Goal: Information Seeking & Learning: Understand process/instructions

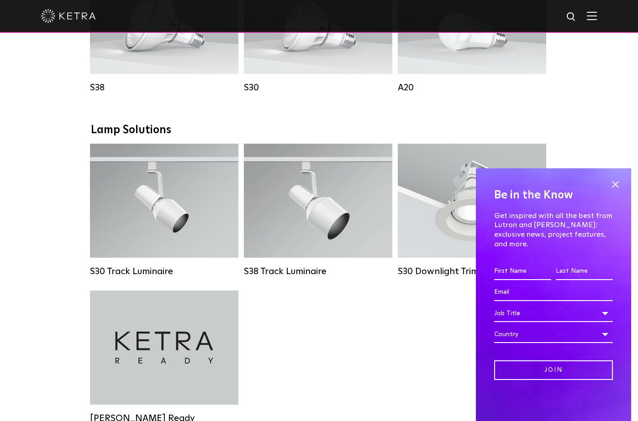
scroll to position [751, 0]
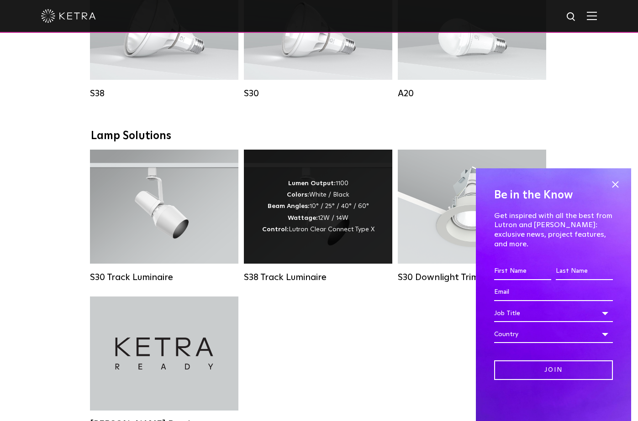
click at [265, 228] on div "Lumen Output: 1100 Colors: White / Black Beam Angles: 10° / 25° / 40° / 60° Wat…" at bounding box center [318, 207] width 112 height 58
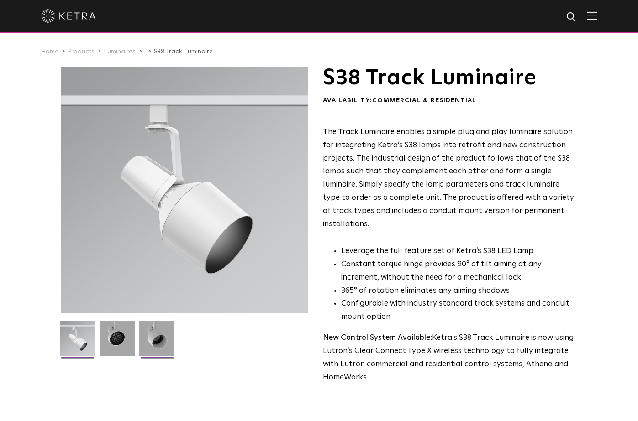
click at [146, 333] on img at bounding box center [156, 342] width 35 height 42
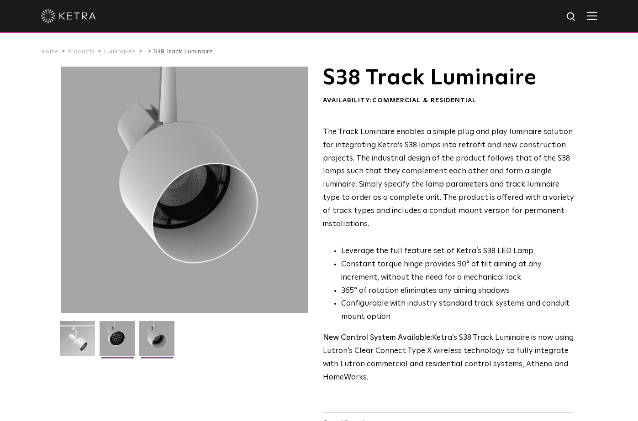
click at [108, 335] on img at bounding box center [117, 342] width 35 height 42
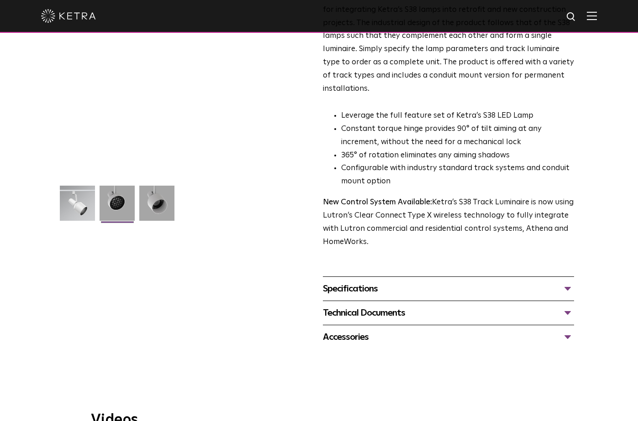
scroll to position [146, 0]
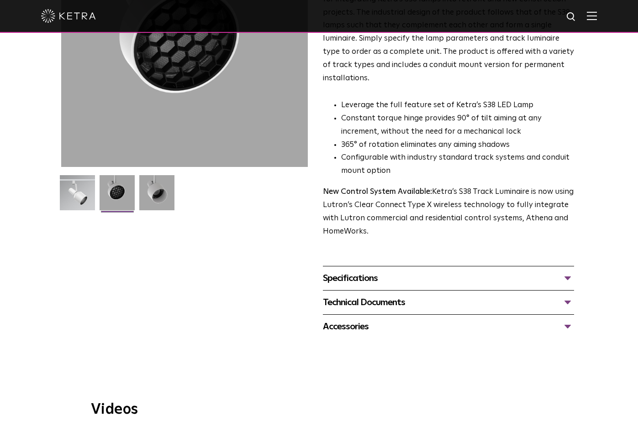
click at [378, 277] on div "Specifications" at bounding box center [449, 278] width 252 height 15
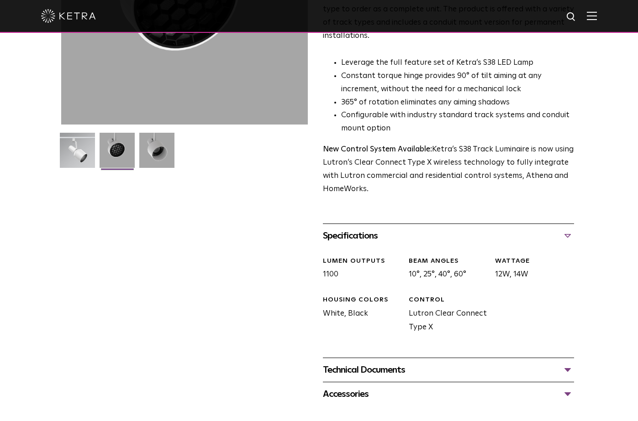
scroll to position [189, 0]
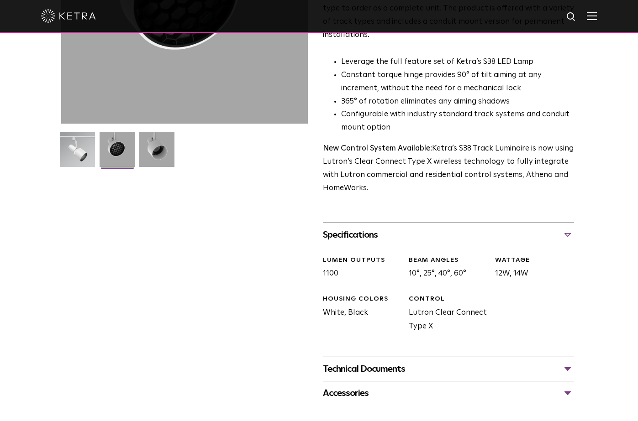
drag, startPoint x: 370, startPoint y: 345, endPoint x: 322, endPoint y: 255, distance: 102.5
click at [322, 255] on div "S38 Track Luminaire Availability: Commercial & Residential The Track Luminaire …" at bounding box center [319, 141] width 516 height 528
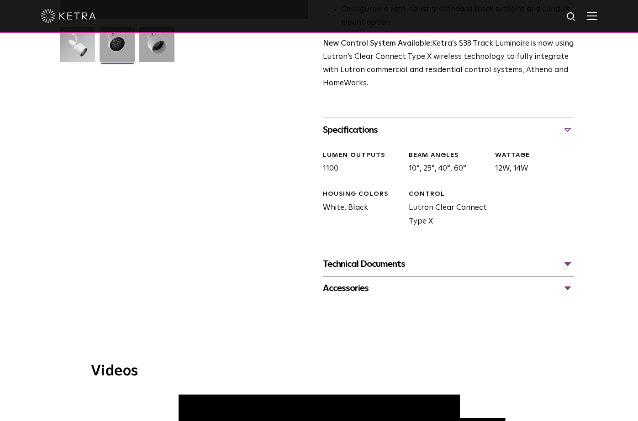
scroll to position [295, 0]
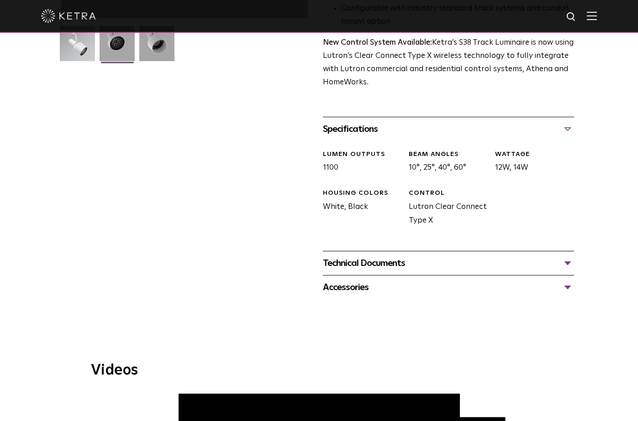
click at [335, 260] on div "Technical Documents" at bounding box center [449, 263] width 252 height 15
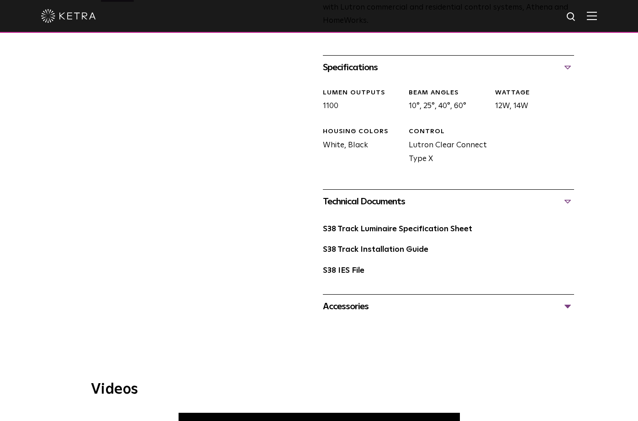
scroll to position [357, 0]
click at [369, 253] on link "S38 Track Installation Guide" at bounding box center [375, 250] width 105 height 8
